Goal: Task Accomplishment & Management: Manage account settings

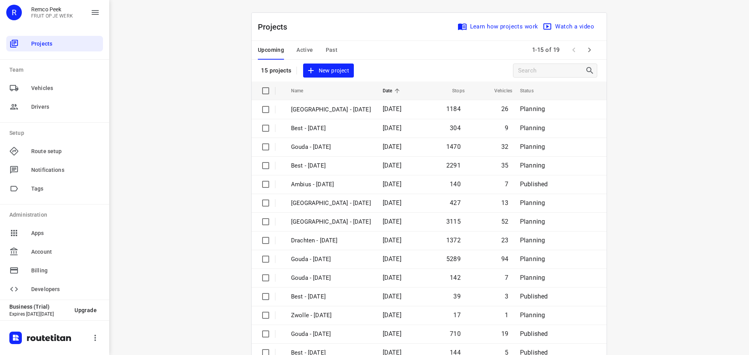
click at [296, 45] on button "Active" at bounding box center [304, 50] width 16 height 19
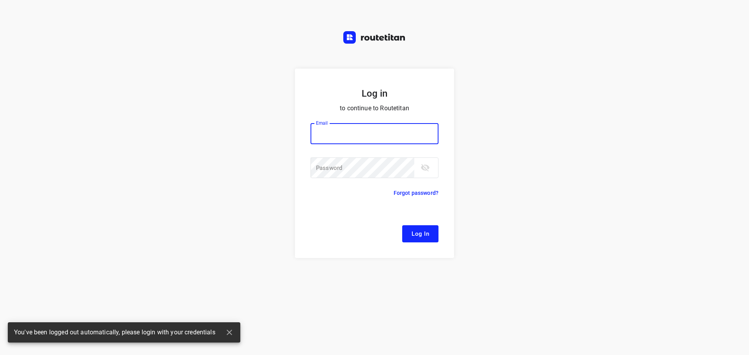
type input "[EMAIL_ADDRESS][DOMAIN_NAME]"
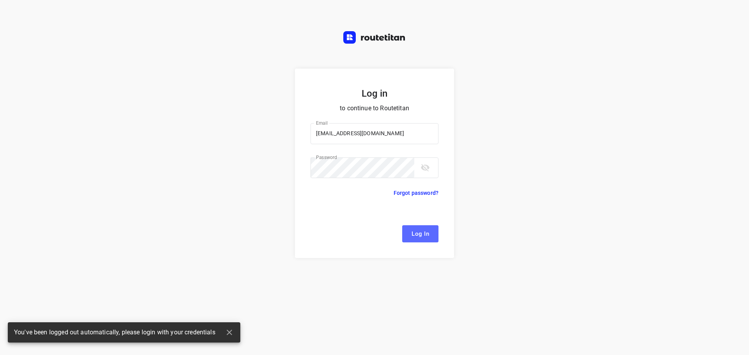
click at [426, 234] on span "Log In" at bounding box center [420, 234] width 18 height 10
